Goal: Task Accomplishment & Management: Complete application form

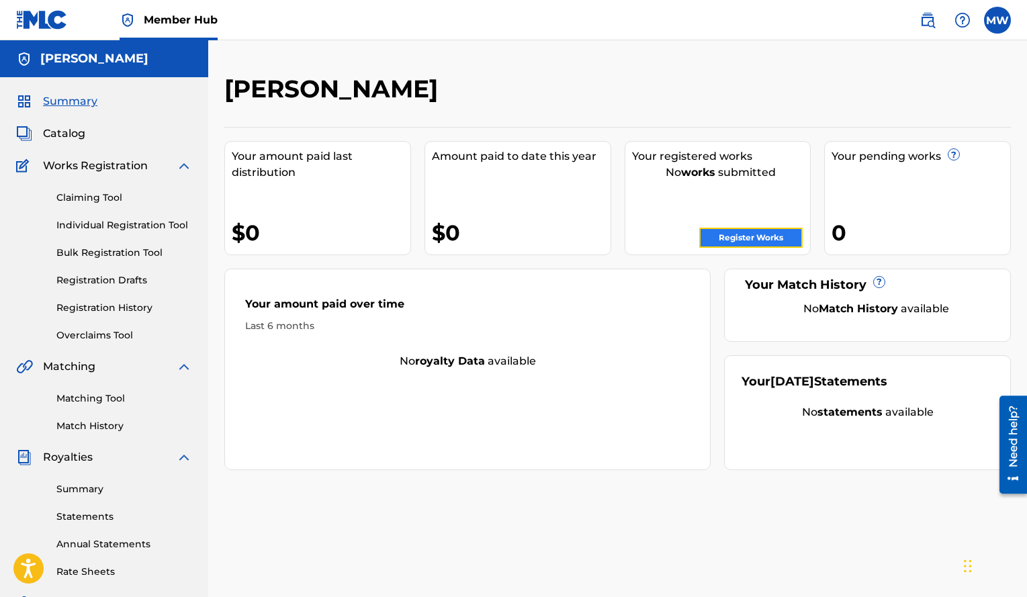
click at [734, 238] on link "Register Works" at bounding box center [750, 238] width 103 height 20
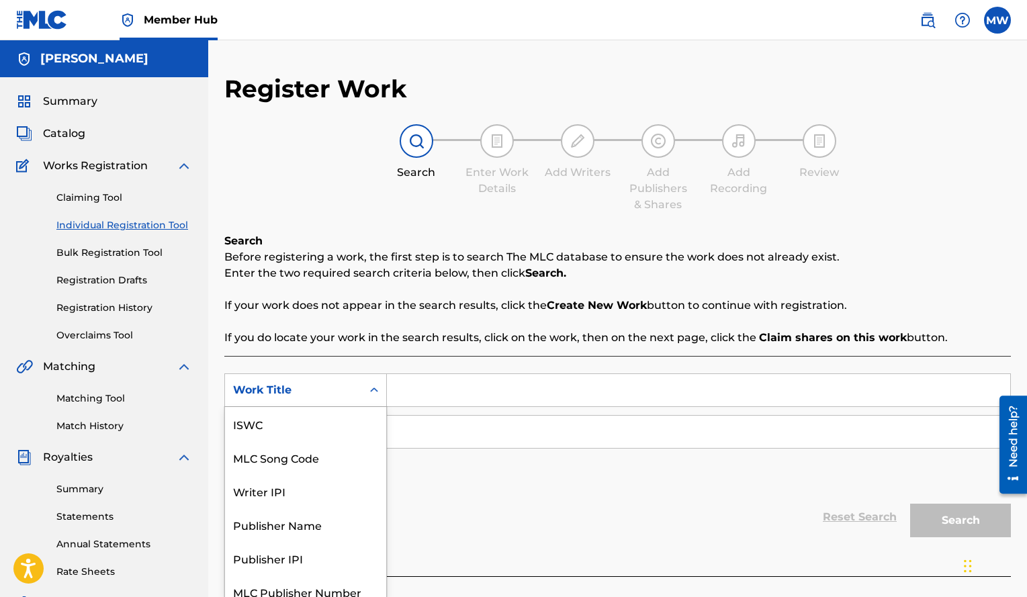
scroll to position [12, 0]
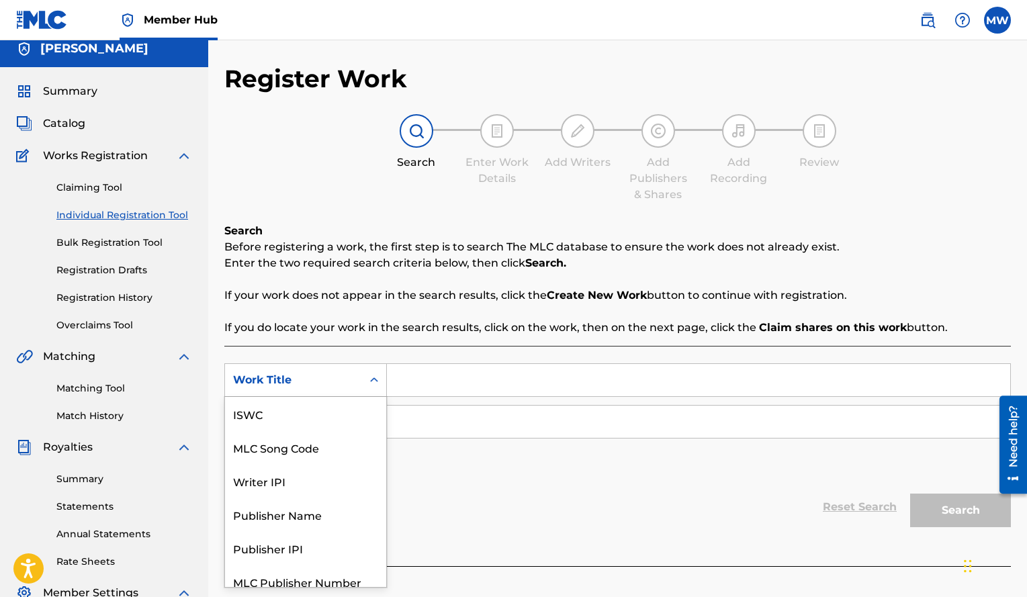
click at [375, 390] on div "Search Form" at bounding box center [374, 380] width 24 height 24
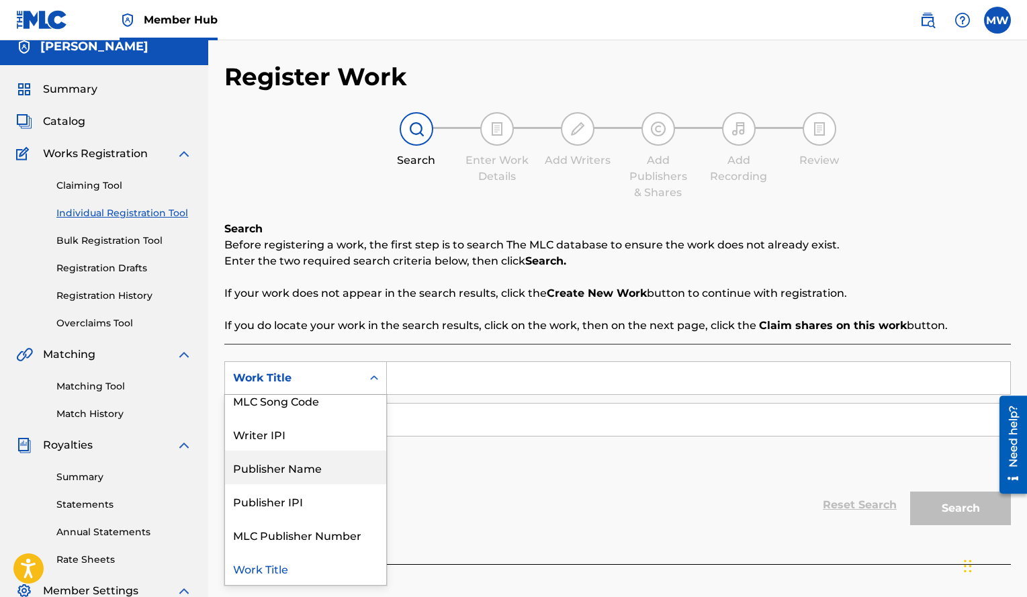
scroll to position [0, 0]
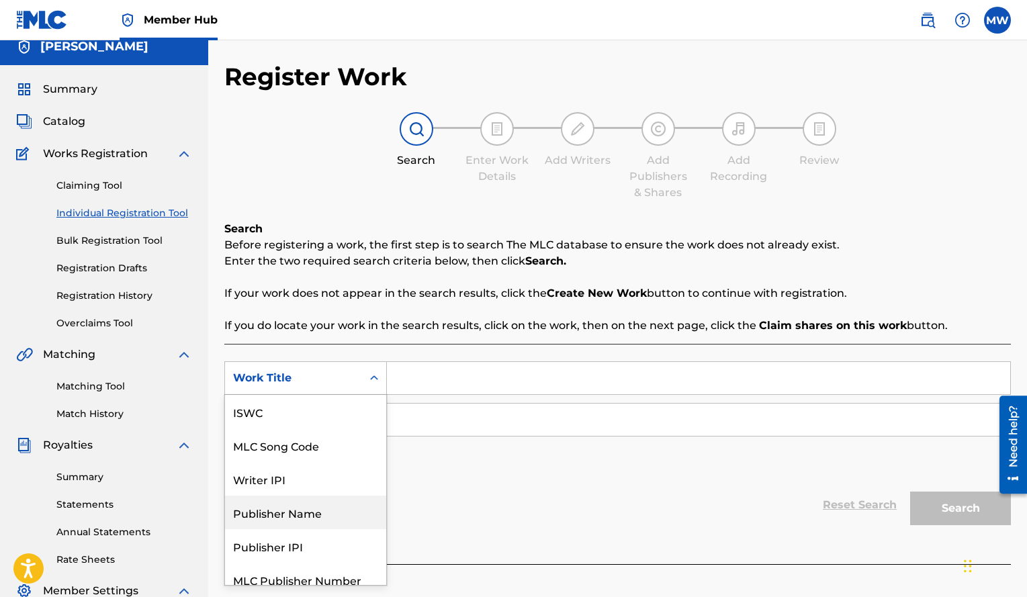
click at [336, 507] on div "Publisher Name" at bounding box center [305, 513] width 161 height 34
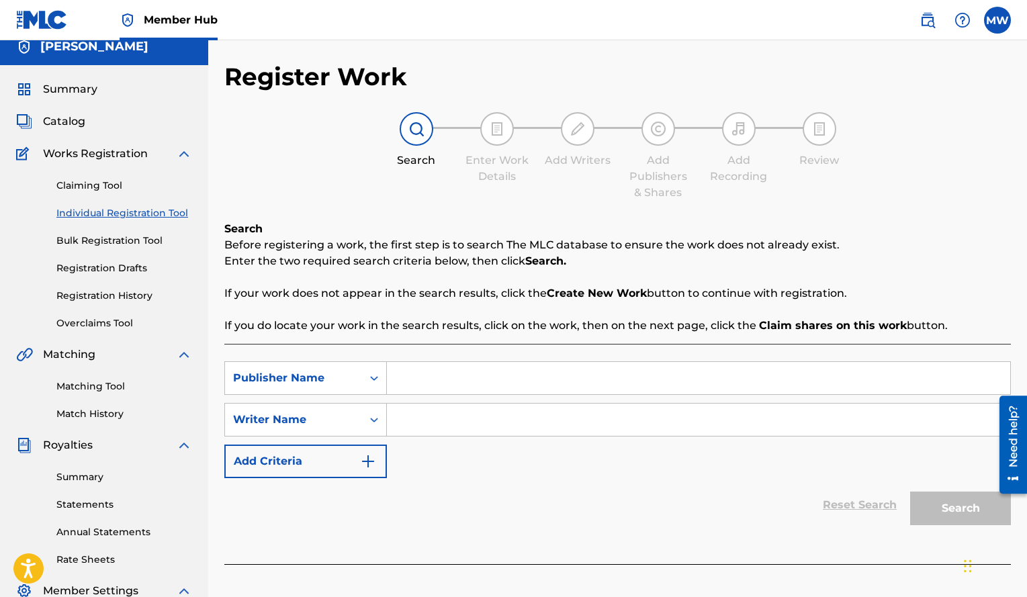
click at [402, 375] on input "Search Form" at bounding box center [698, 378] width 623 height 32
type input "CCC entertainment LLC"
click at [419, 418] on input "Search Form" at bounding box center [698, 420] width 623 height 32
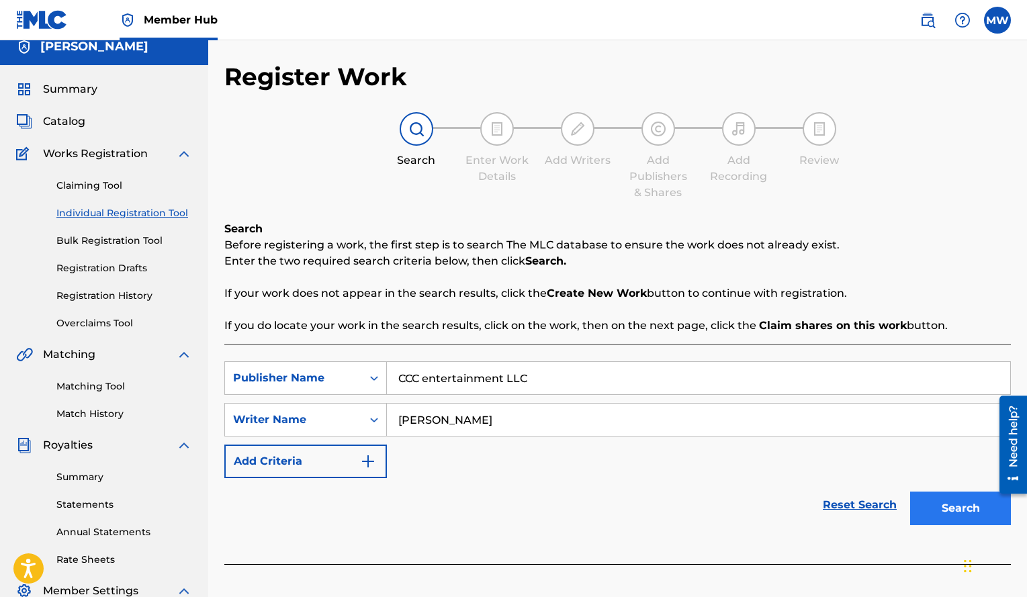
type input "[PERSON_NAME]"
click at [940, 500] on button "Search" at bounding box center [960, 509] width 101 height 34
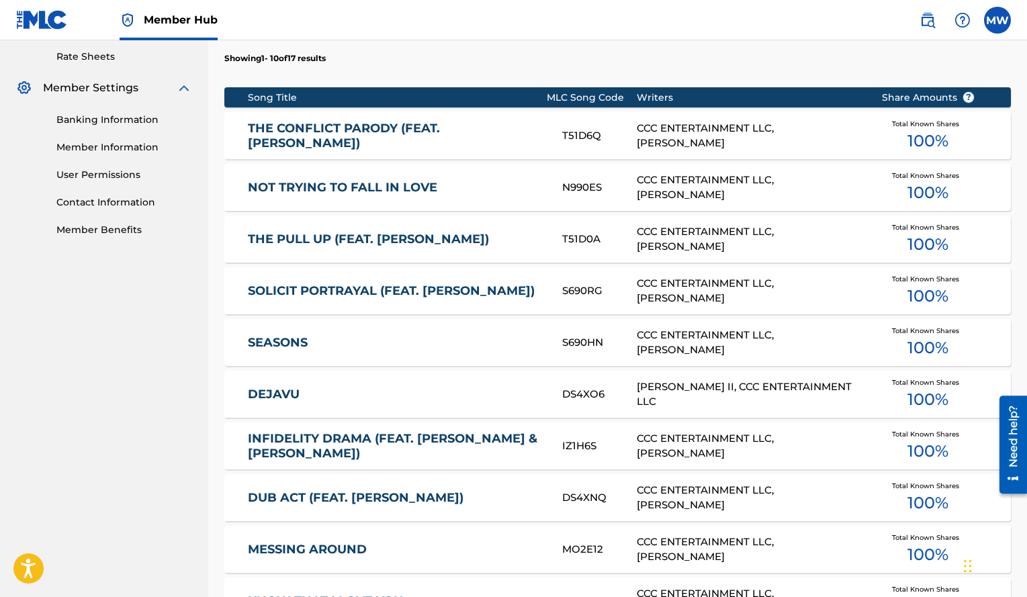
scroll to position [549, 0]
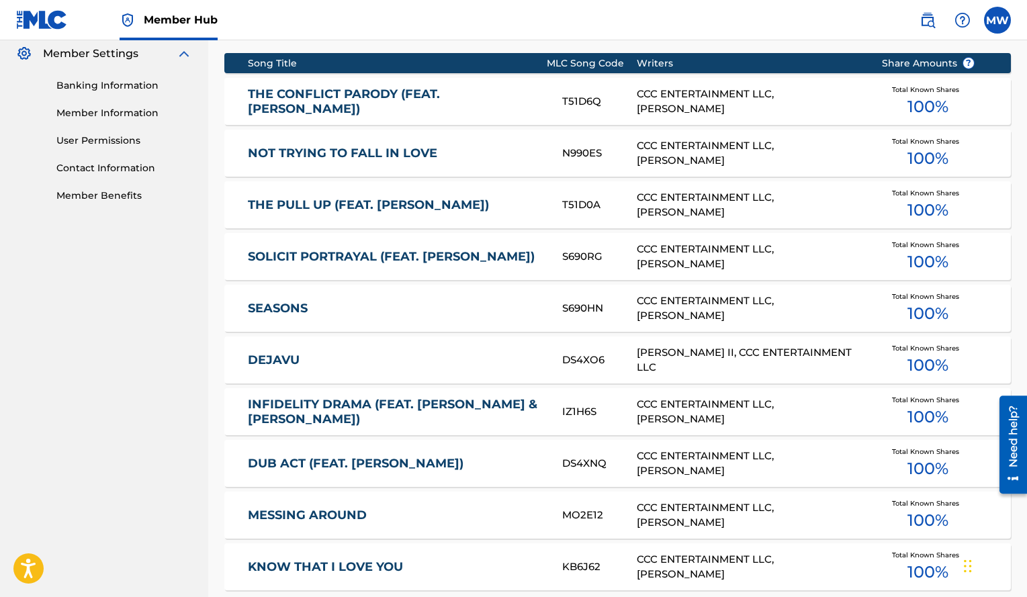
click at [921, 95] on span "100 %" at bounding box center [927, 107] width 41 height 24
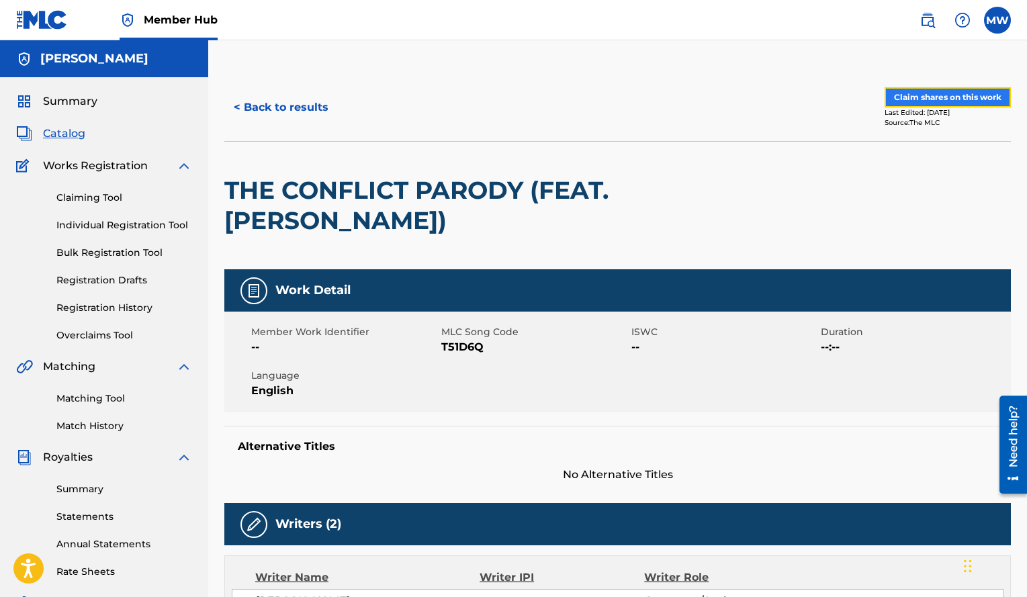
click at [919, 95] on button "Claim shares on this work" at bounding box center [947, 97] width 126 height 20
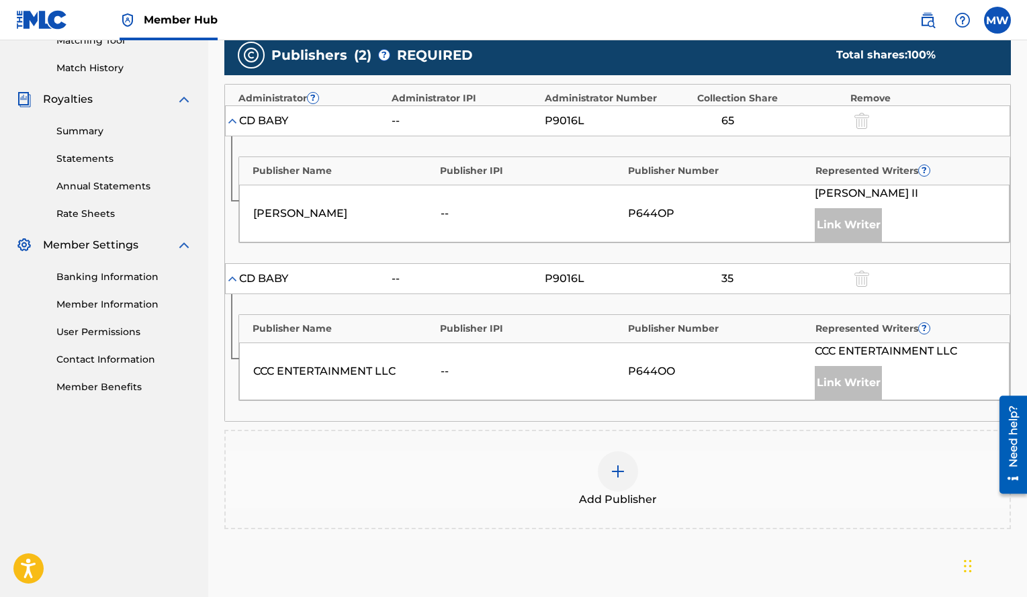
scroll to position [507, 0]
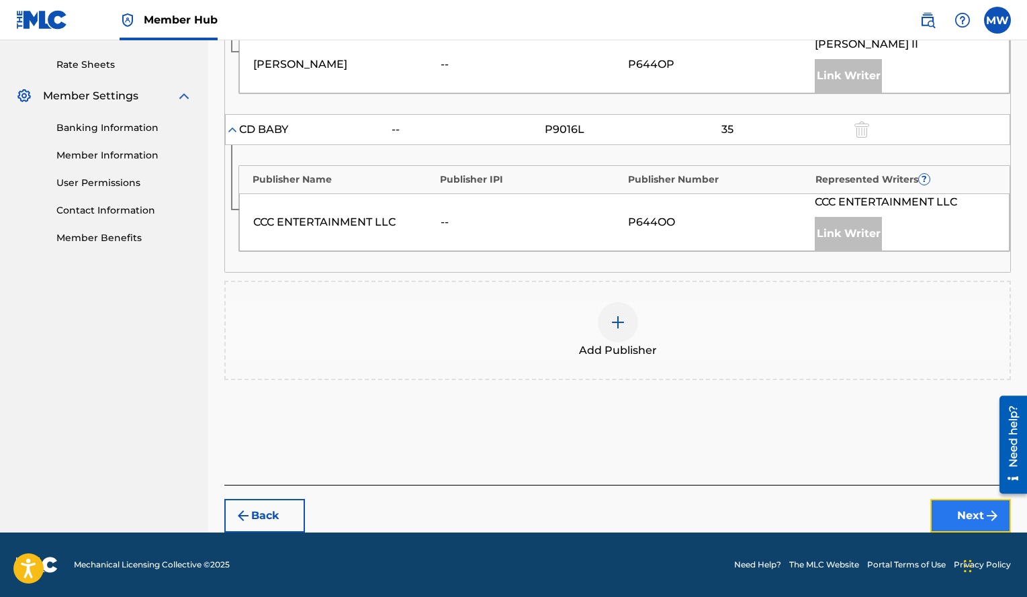
click at [948, 518] on button "Next" at bounding box center [970, 516] width 81 height 34
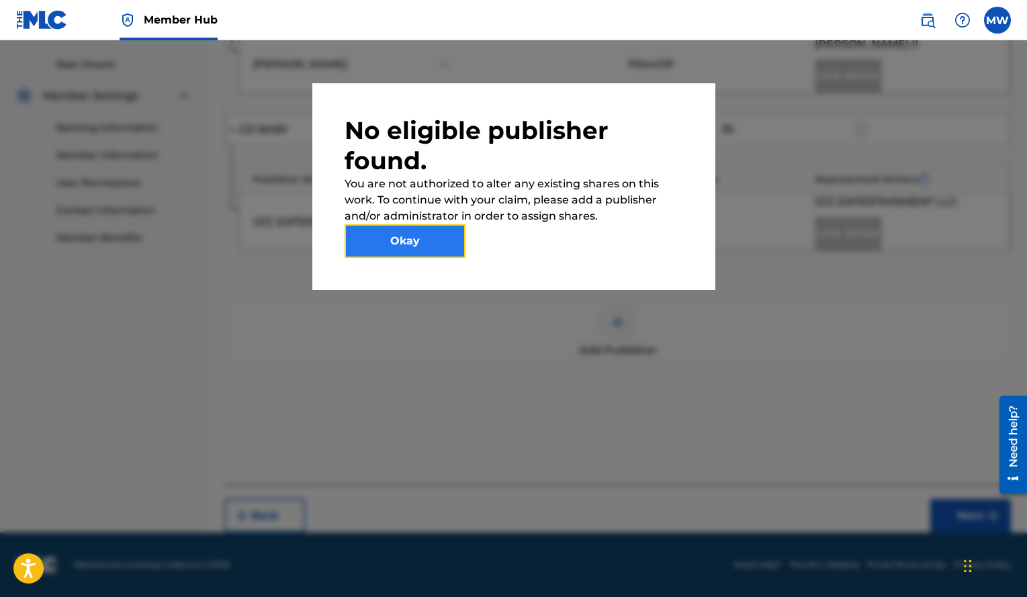
click at [437, 255] on button "Okay" at bounding box center [405, 241] width 121 height 34
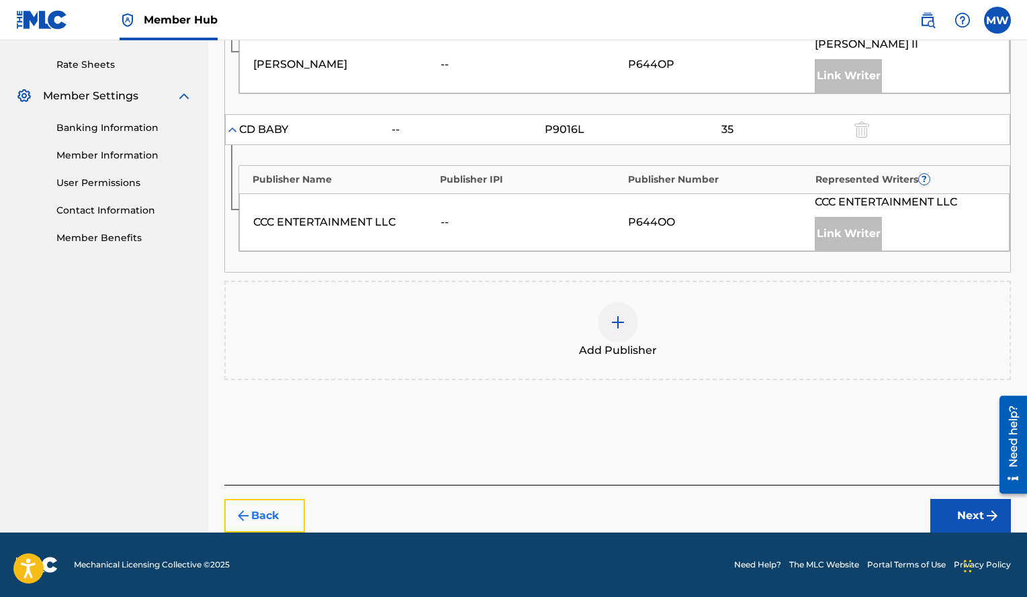
click at [282, 520] on button "Back" at bounding box center [264, 516] width 81 height 34
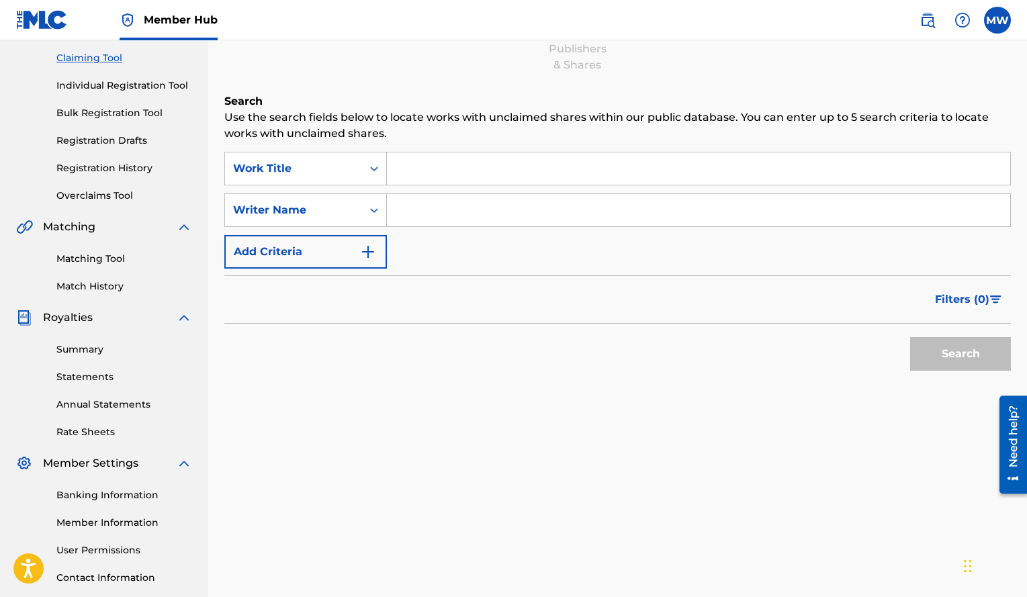
scroll to position [101, 0]
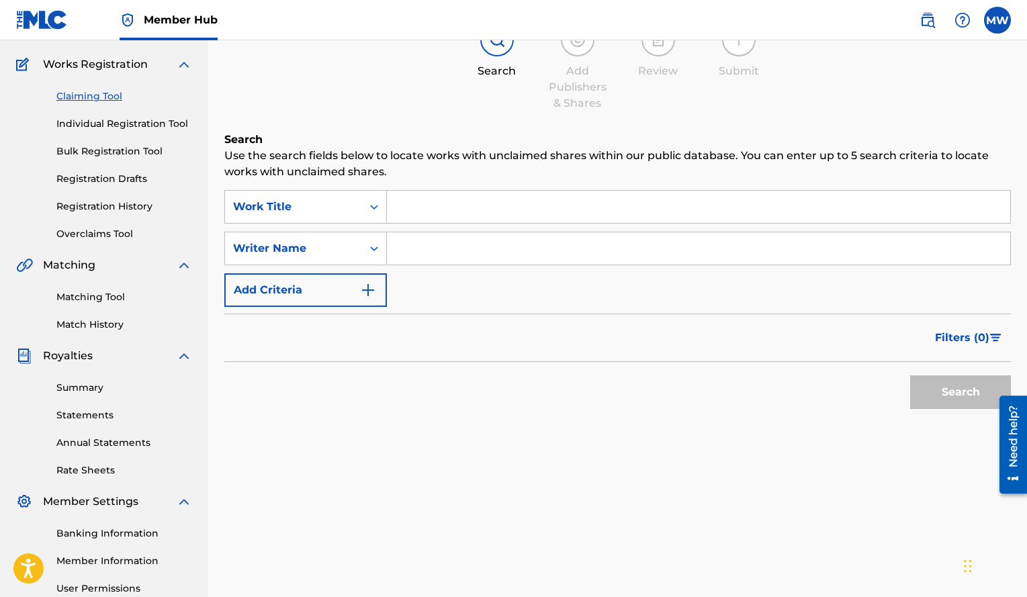
click at [429, 208] on input "Search Form" at bounding box center [698, 207] width 623 height 32
click at [370, 204] on icon "Search Form" at bounding box center [373, 206] width 13 height 13
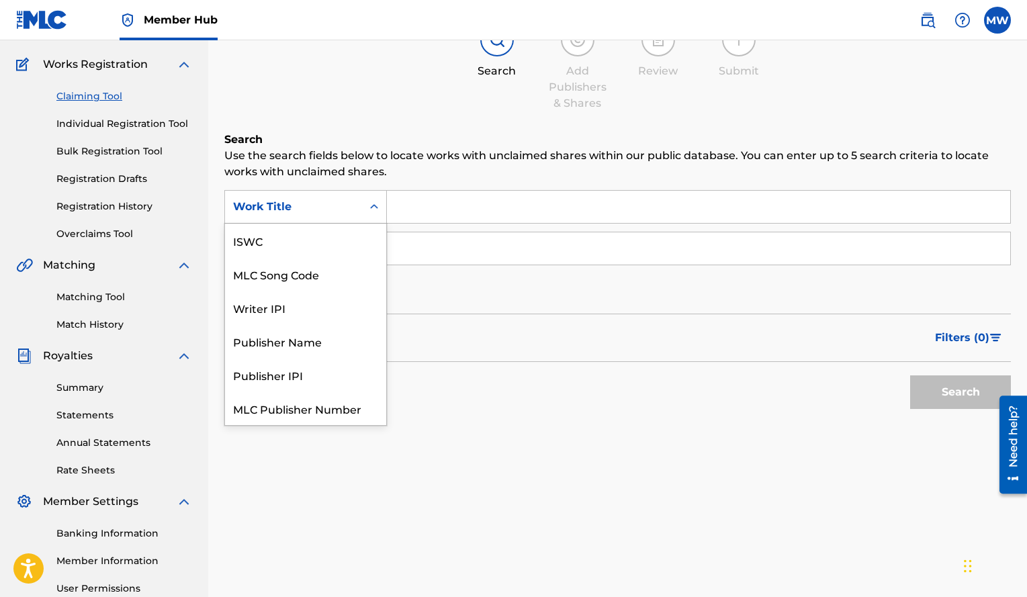
scroll to position [34, 0]
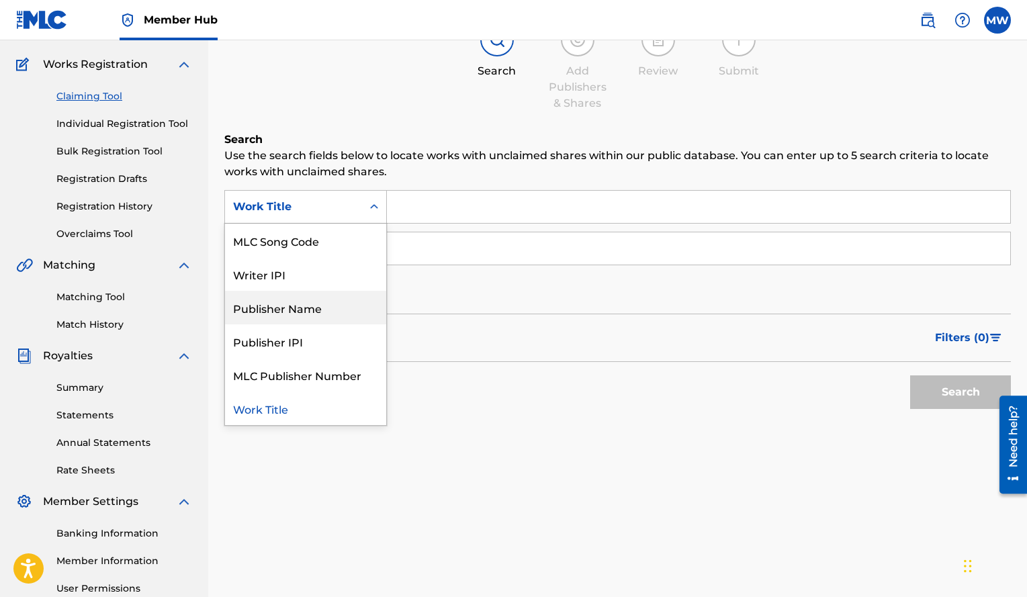
click at [311, 310] on div "Publisher Name" at bounding box center [305, 308] width 161 height 34
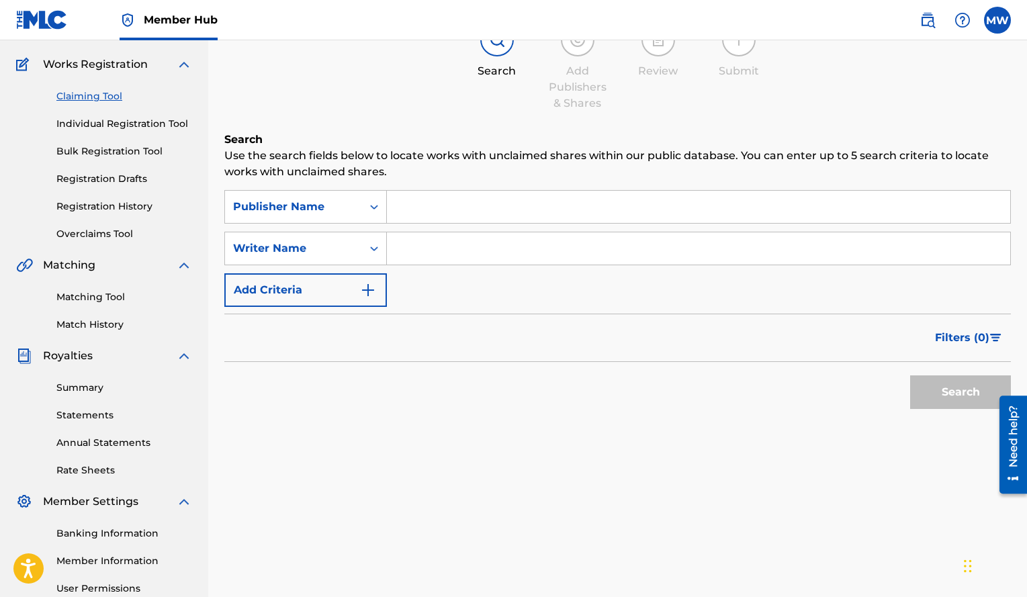
click at [408, 202] on input "Search Form" at bounding box center [698, 207] width 623 height 32
type input "CCC entertainment LLC"
click at [500, 244] on input "Search Form" at bounding box center [698, 248] width 623 height 32
type input "[PERSON_NAME]"
click at [948, 381] on button "Search" at bounding box center [960, 392] width 101 height 34
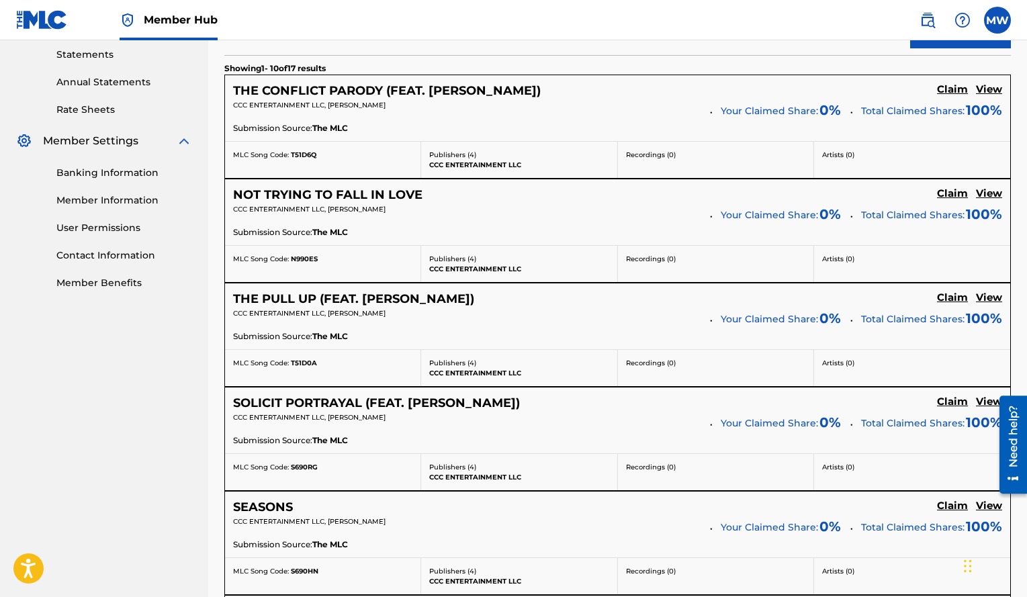
scroll to position [403, 0]
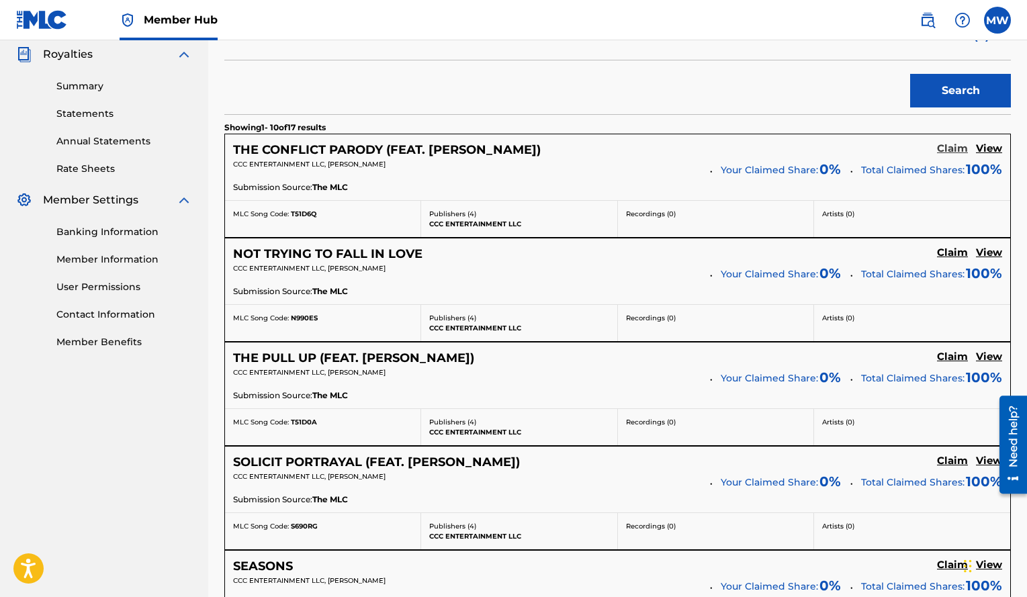
click at [954, 148] on h5 "Claim" at bounding box center [952, 148] width 31 height 13
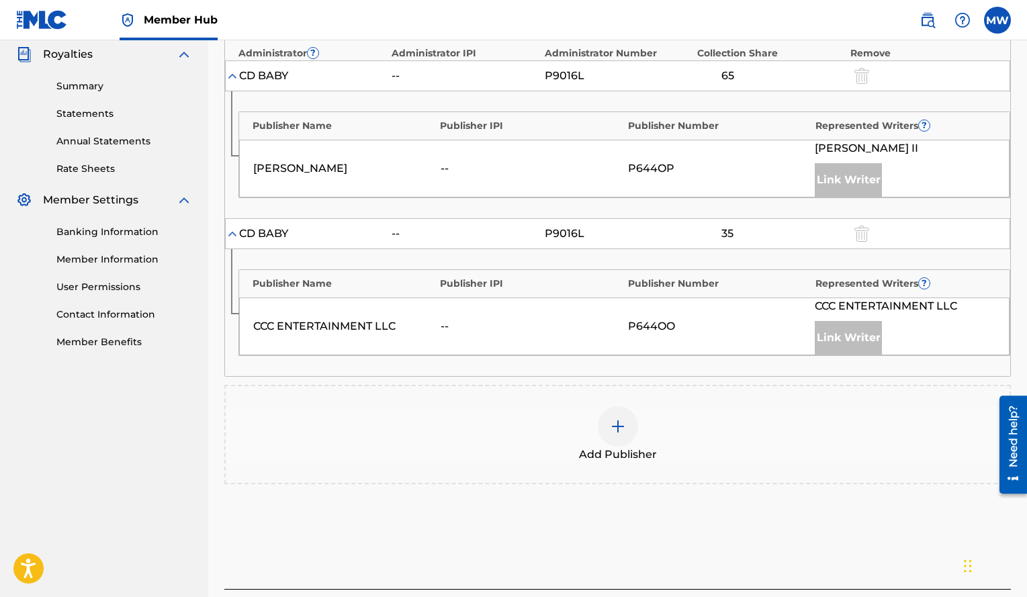
click at [834, 184] on div "Link Writer" at bounding box center [848, 180] width 67 height 34
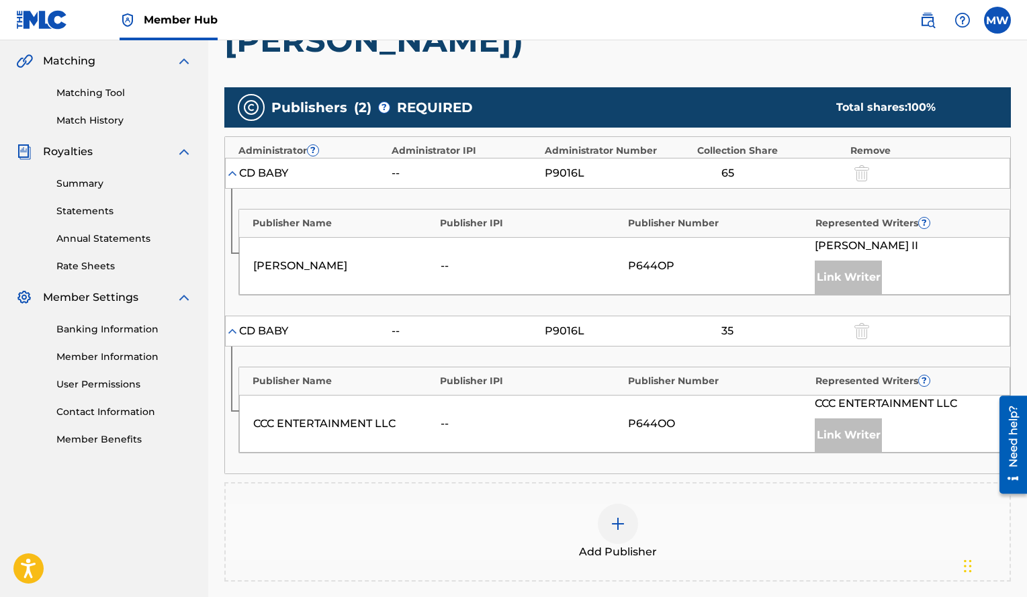
scroll to position [269, 0]
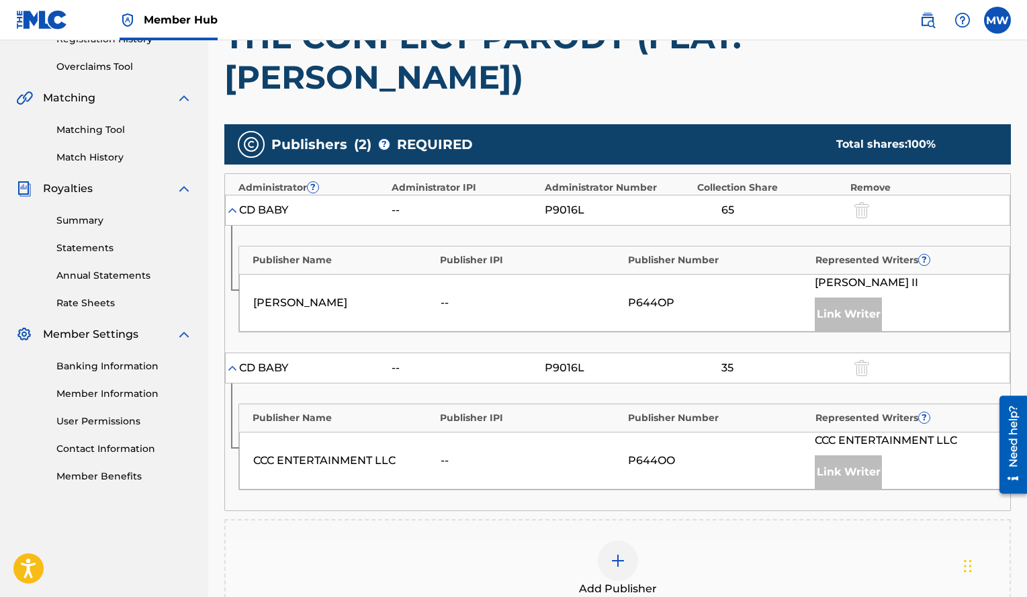
click at [846, 306] on div "Link Writer" at bounding box center [848, 315] width 67 height 34
click at [848, 309] on div "Link Writer" at bounding box center [848, 315] width 67 height 34
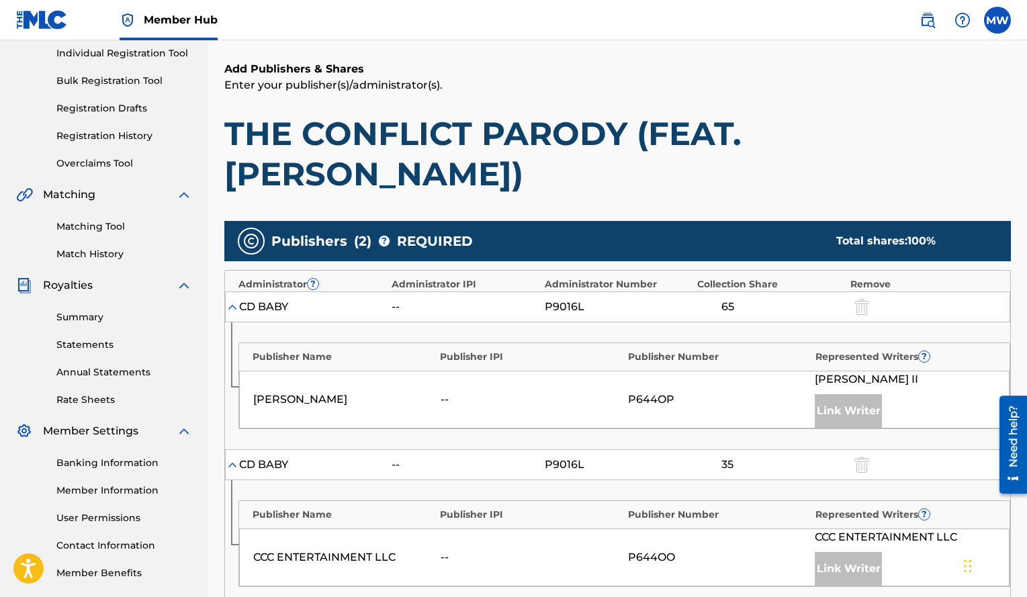
scroll to position [201, 0]
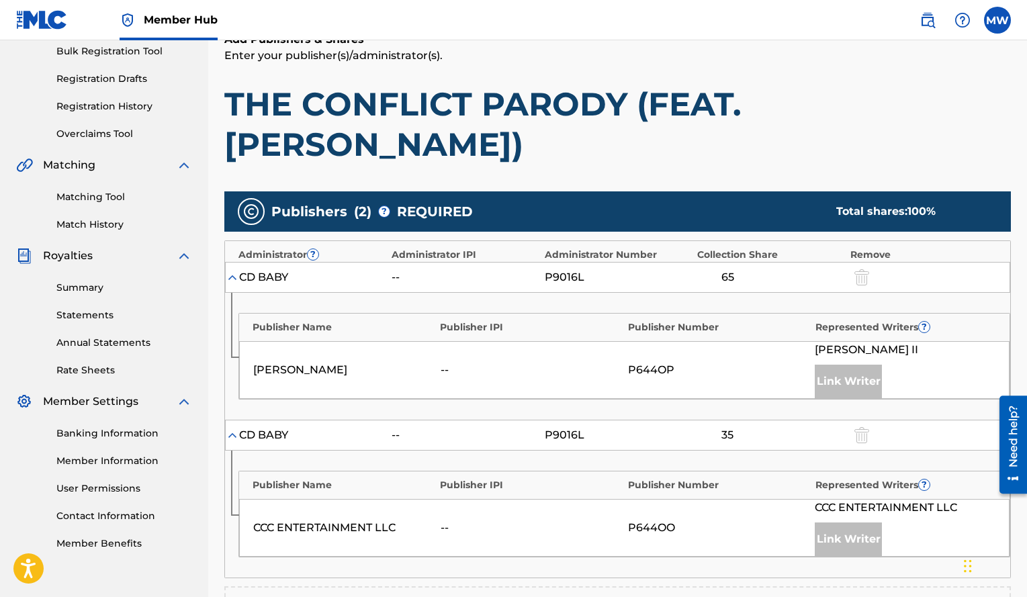
click at [868, 375] on div "Link Writer" at bounding box center [848, 382] width 67 height 34
click at [867, 375] on div "Link Writer" at bounding box center [848, 382] width 67 height 34
click at [1013, 449] on div "Need help?" at bounding box center [1013, 436] width 18 height 62
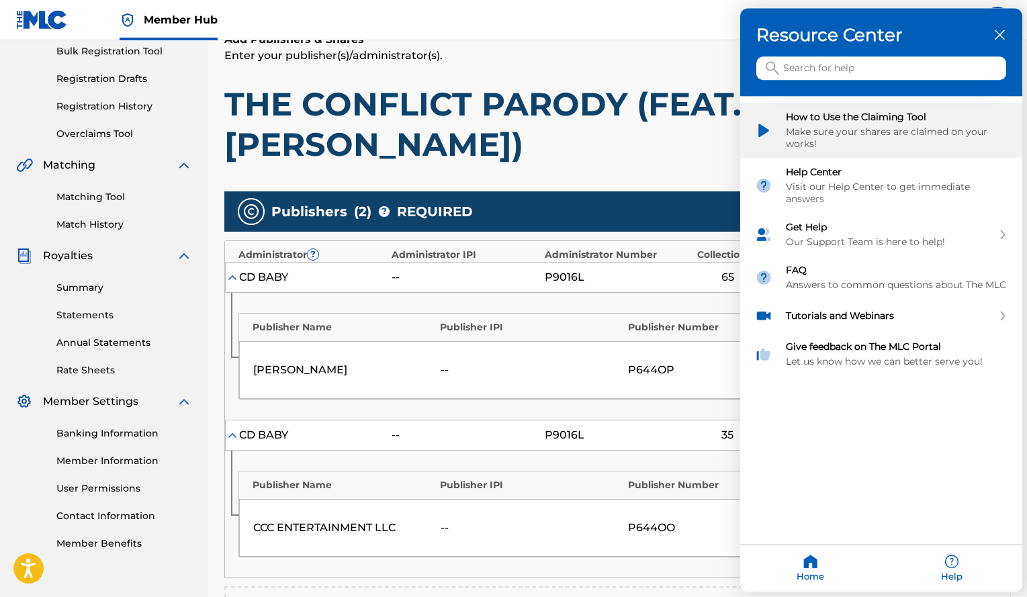
click at [850, 127] on div "Make sure your shares are claimed on your works!" at bounding box center [897, 138] width 222 height 24
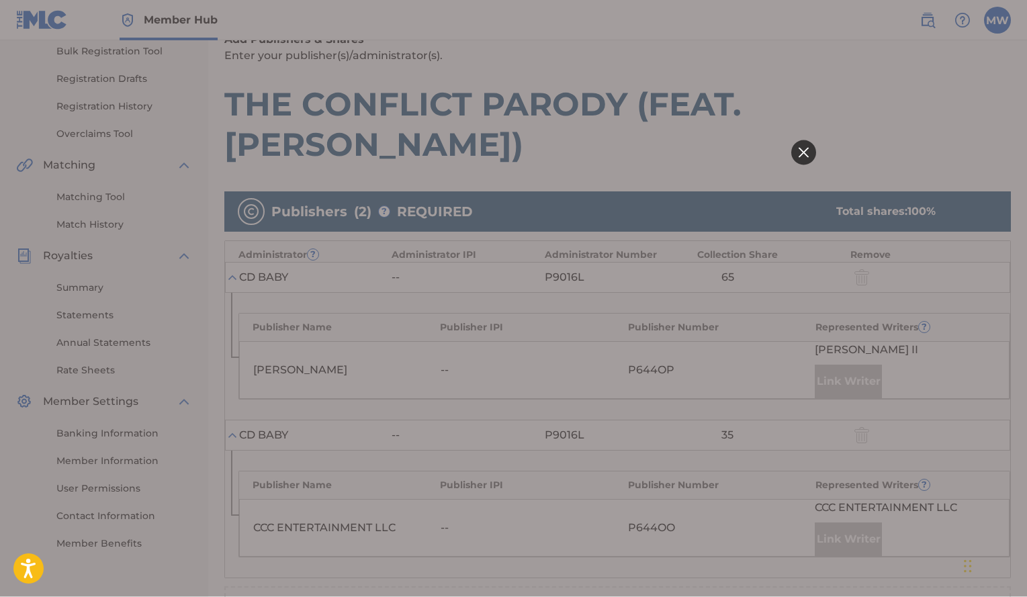
scroll to position [0, 0]
click at [805, 150] on icon at bounding box center [803, 152] width 10 height 10
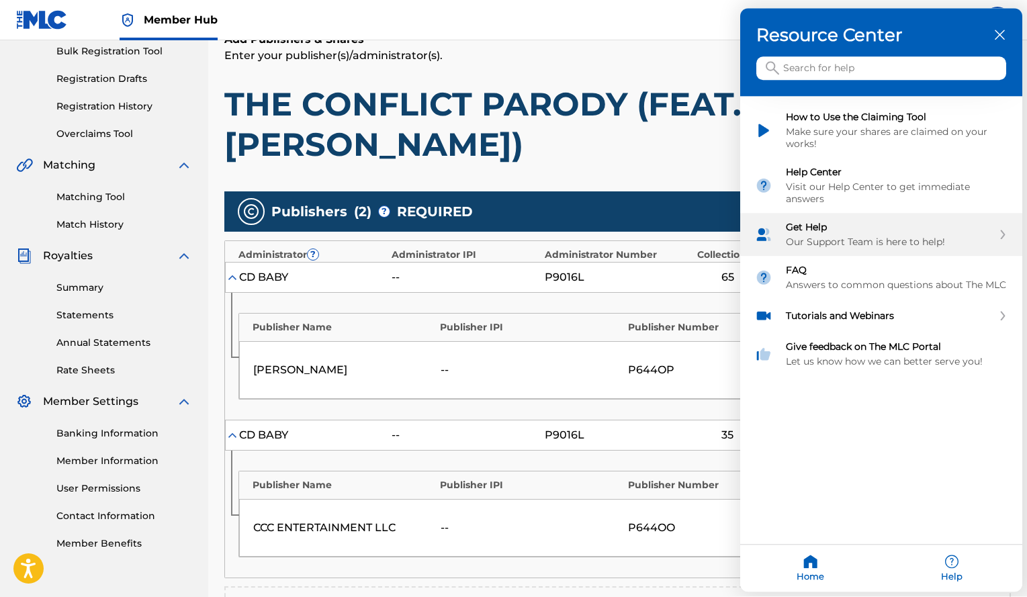
click at [858, 242] on div "Our Support Team is here to help!" at bounding box center [889, 242] width 207 height 12
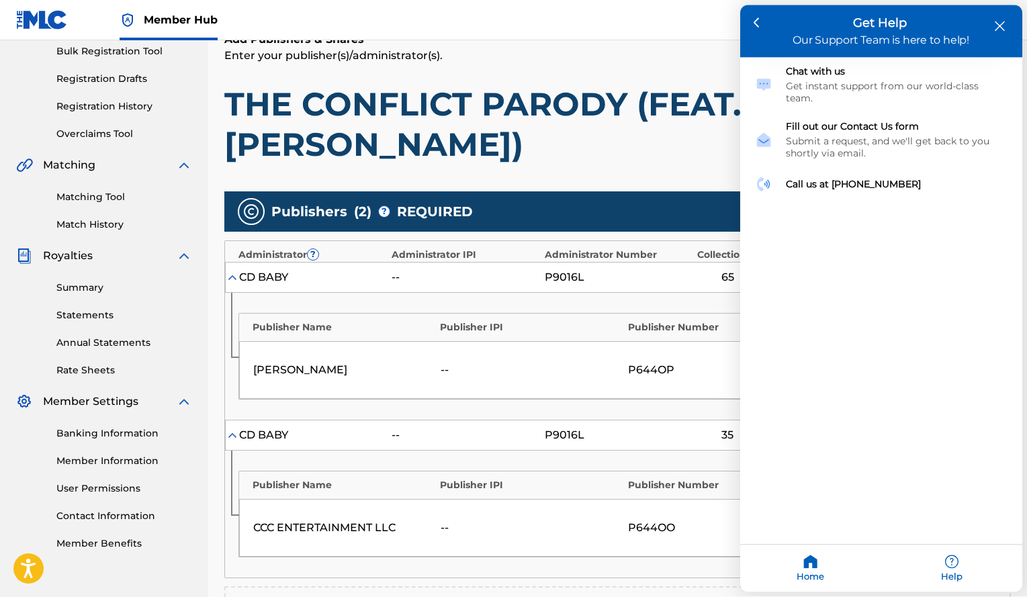
click at [997, 22] on icon "close resource center" at bounding box center [1000, 26] width 10 height 10
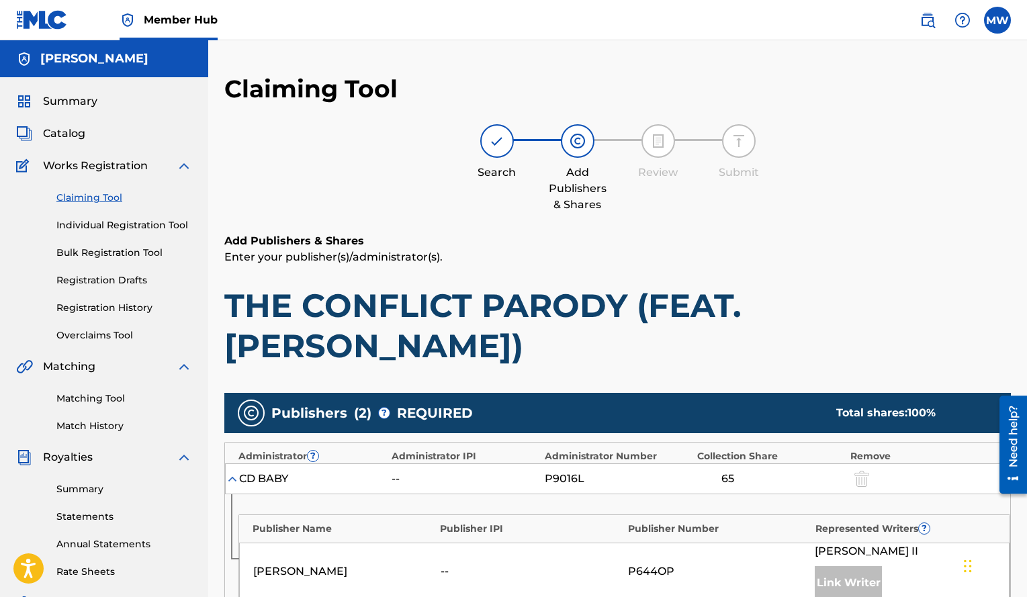
click at [184, 167] on img at bounding box center [184, 166] width 16 height 16
click at [91, 160] on span "Works Registration" at bounding box center [95, 166] width 105 height 16
click at [130, 228] on link "Individual Registration Tool" at bounding box center [124, 225] width 136 height 14
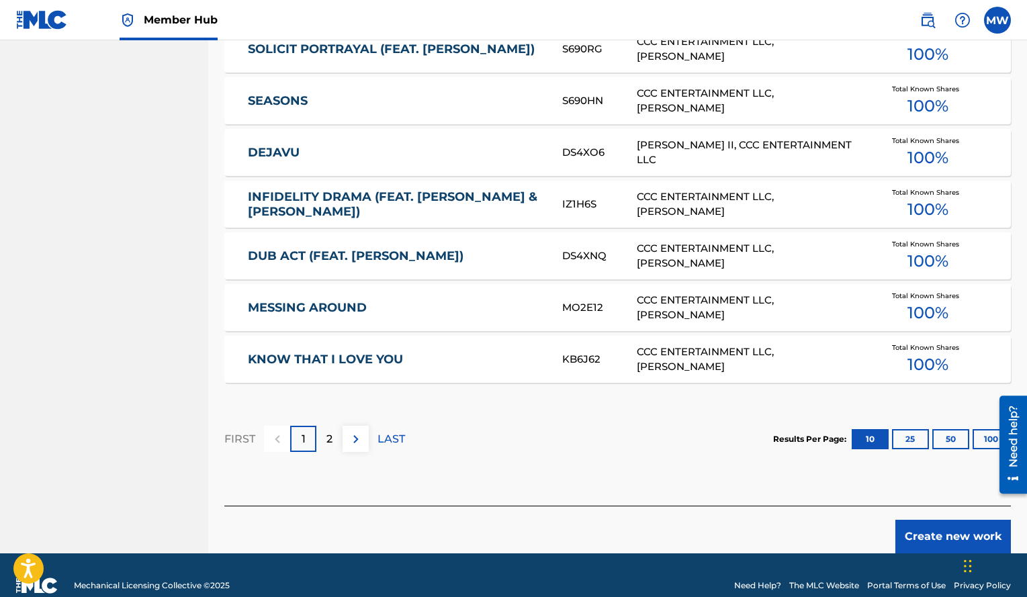
scroll to position [778, 0]
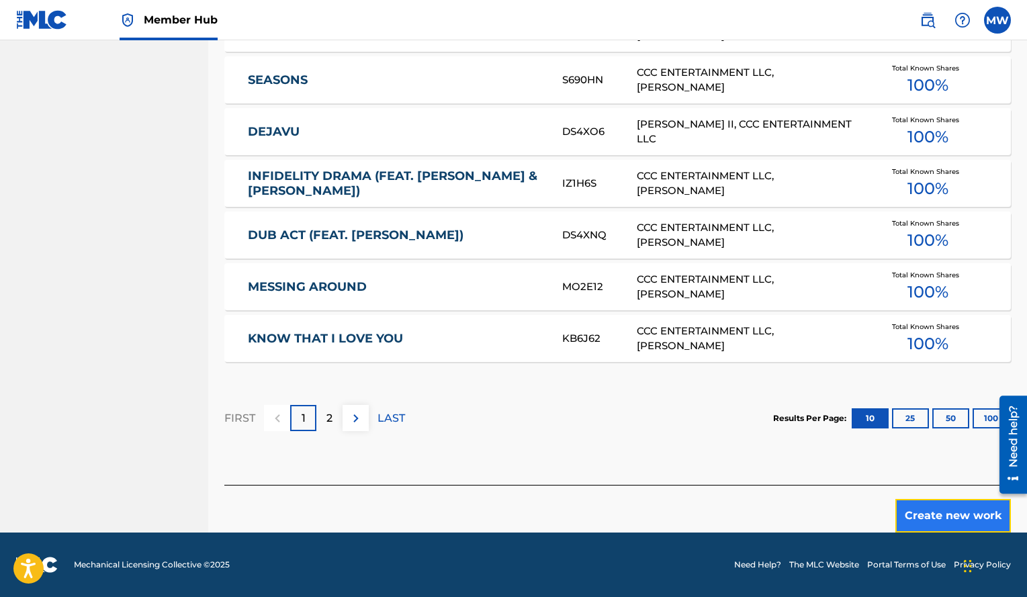
click at [934, 517] on button "Create new work" at bounding box center [953, 516] width 116 height 34
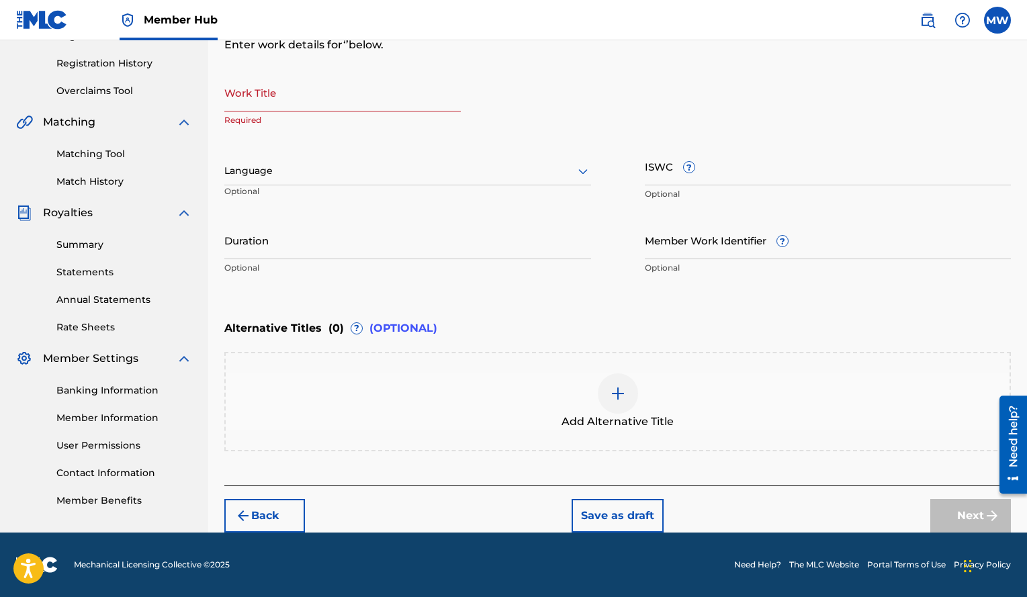
scroll to position [244, 0]
click at [231, 97] on input "Work Title" at bounding box center [342, 92] width 236 height 38
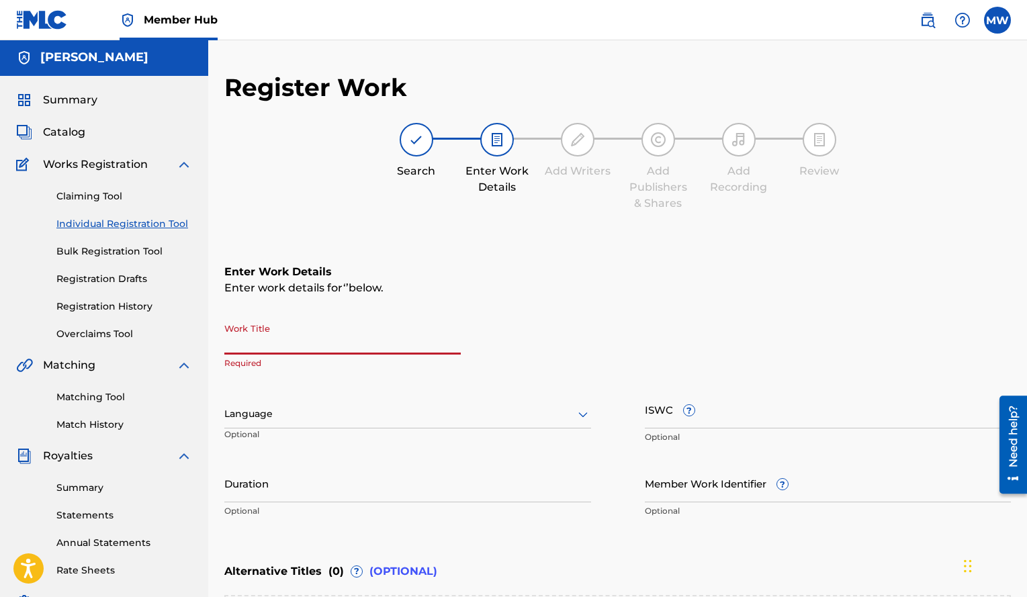
scroll to position [0, 0]
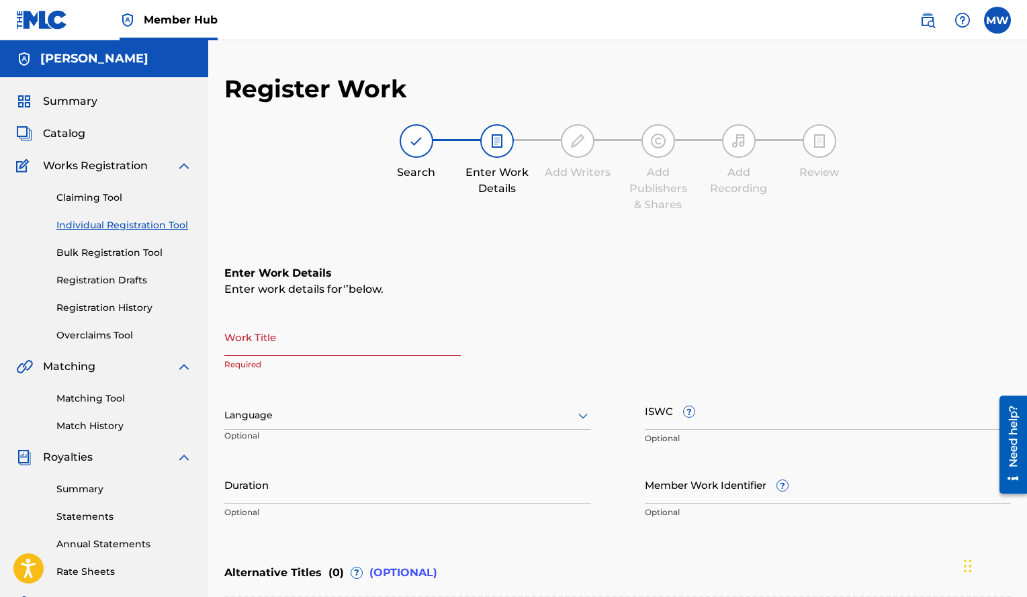
click at [666, 203] on div "Add Publishers & Shares" at bounding box center [658, 189] width 67 height 48
click at [85, 60] on h5 "[PERSON_NAME]" at bounding box center [94, 58] width 108 height 15
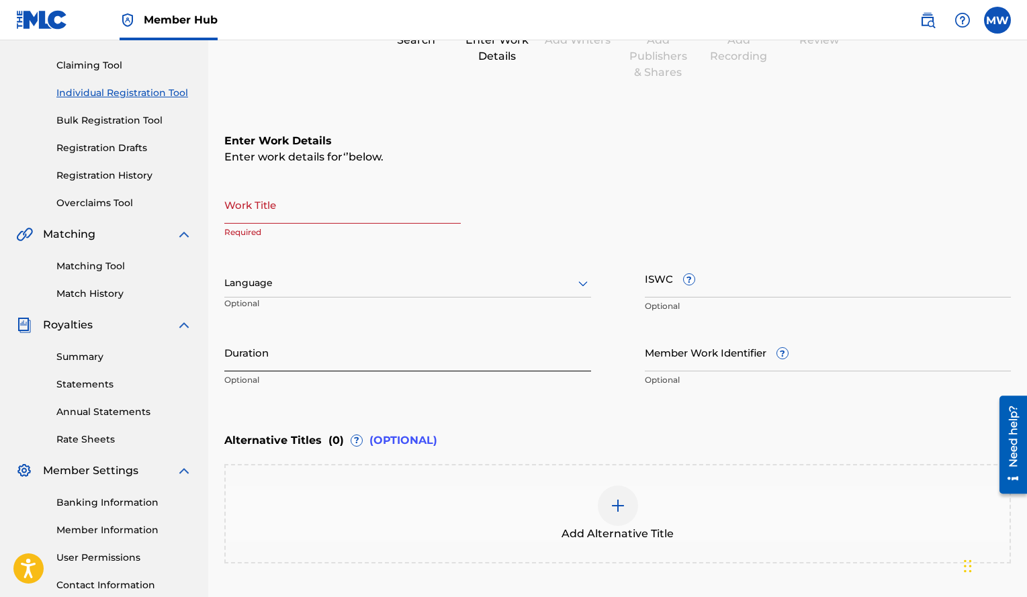
scroll to position [244, 0]
